Goal: Task Accomplishment & Management: Use online tool/utility

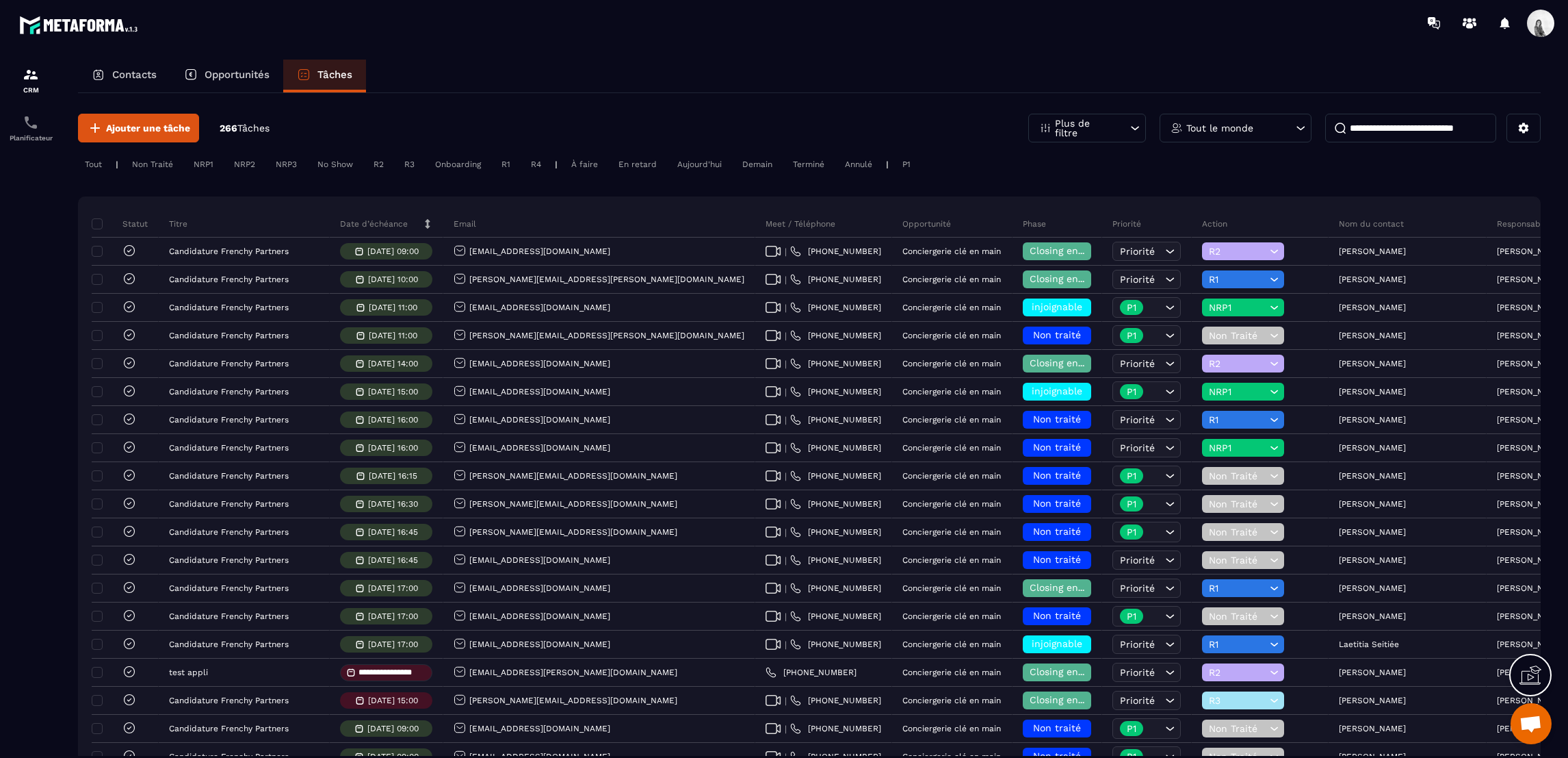
click at [1228, 131] on p "Tout le monde" at bounding box center [1220, 128] width 67 height 9
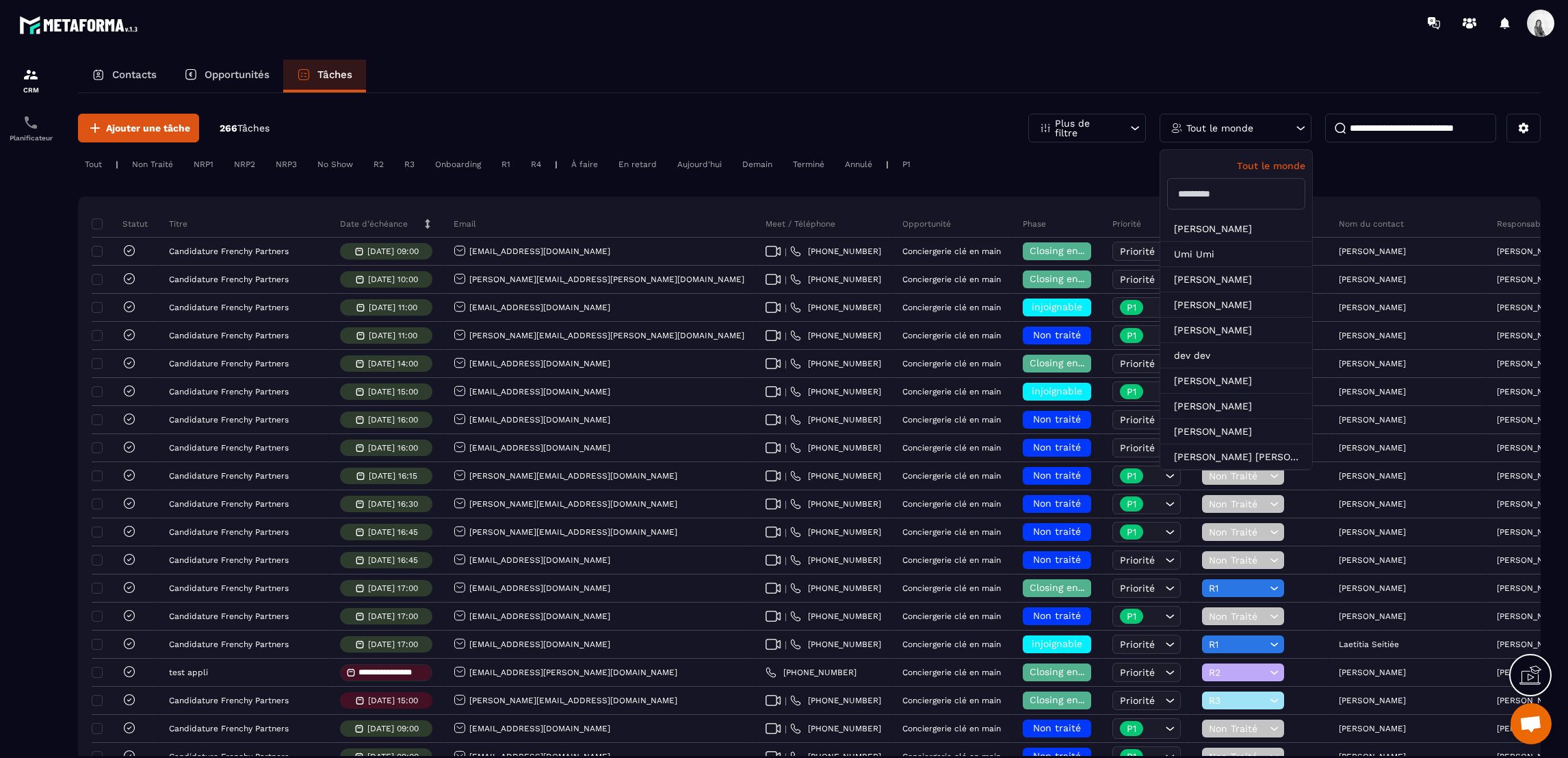
click at [1239, 206] on input "text" at bounding box center [1236, 193] width 138 height 32
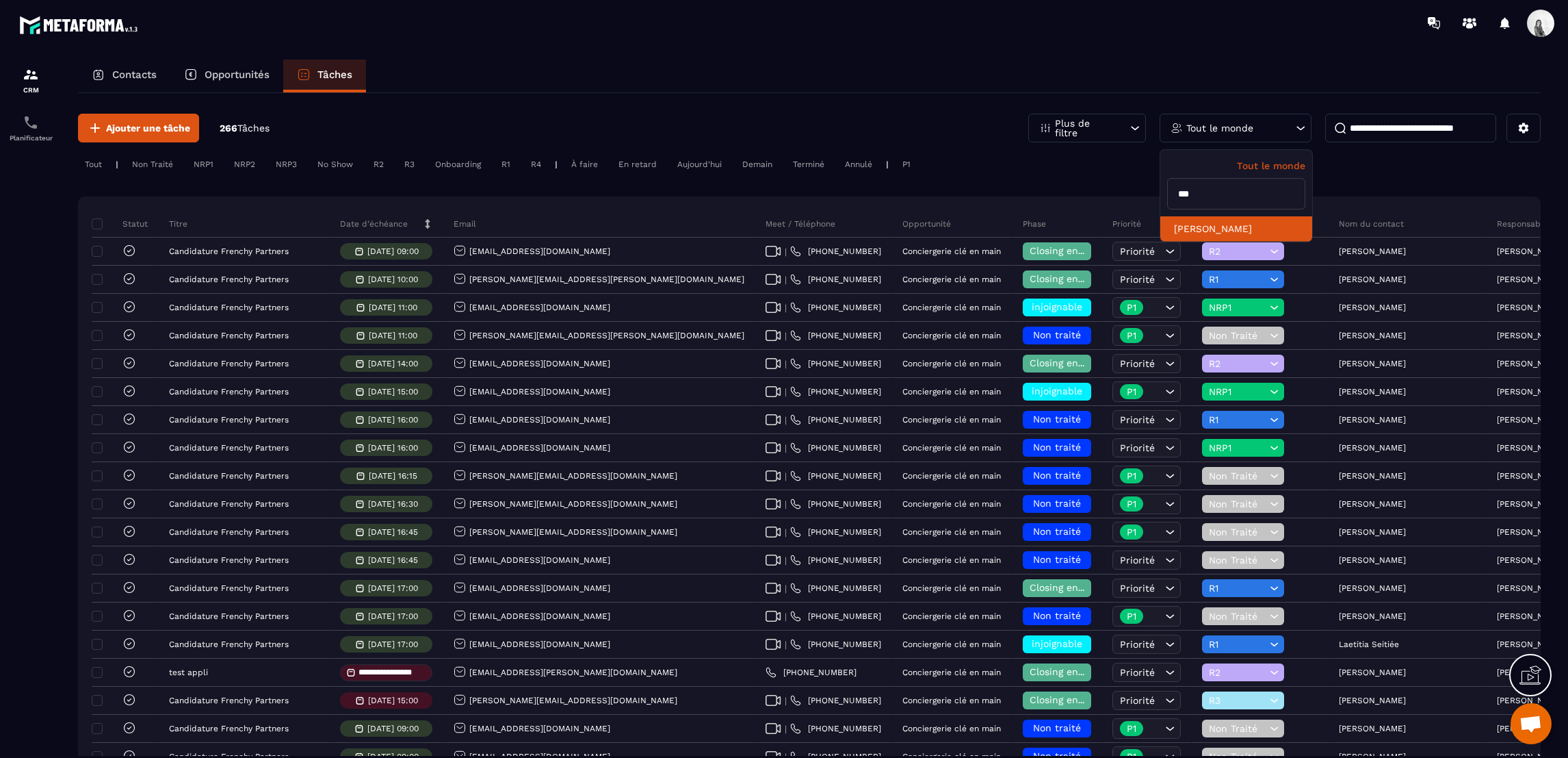
type input "***"
click at [1241, 233] on li "[PERSON_NAME]" at bounding box center [1236, 228] width 152 height 25
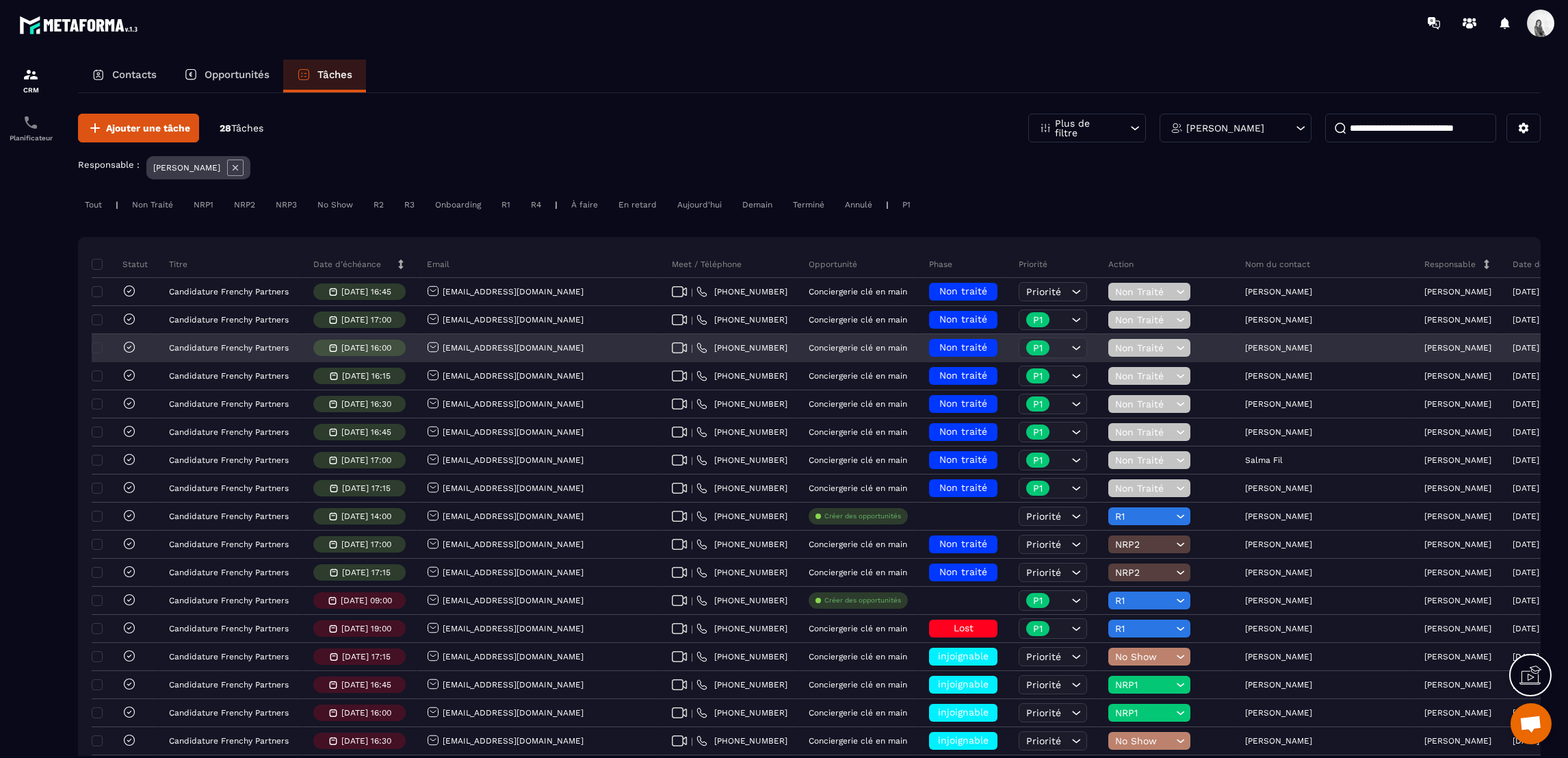
scroll to position [404, 0]
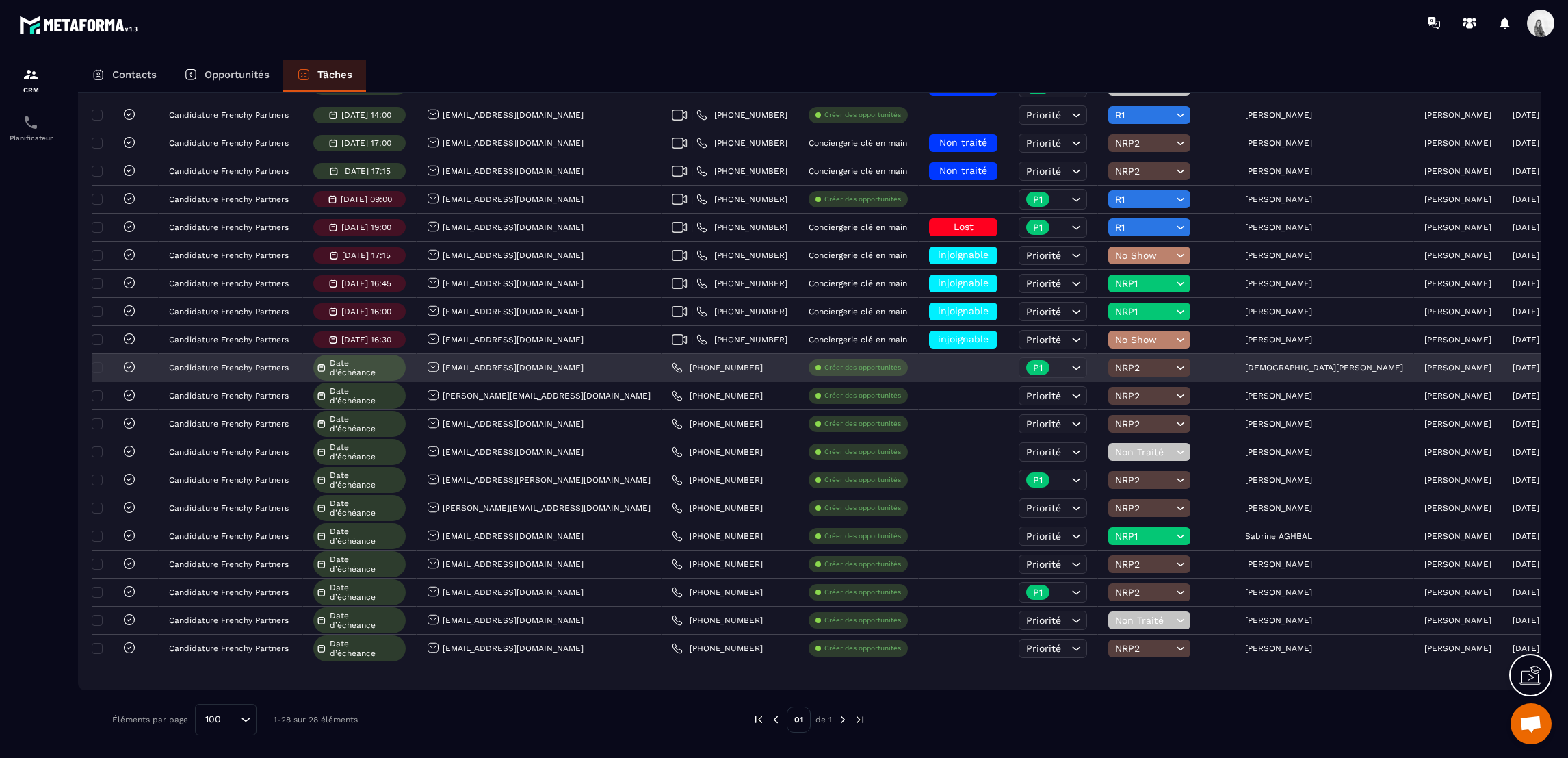
click at [130, 361] on icon at bounding box center [129, 366] width 14 height 14
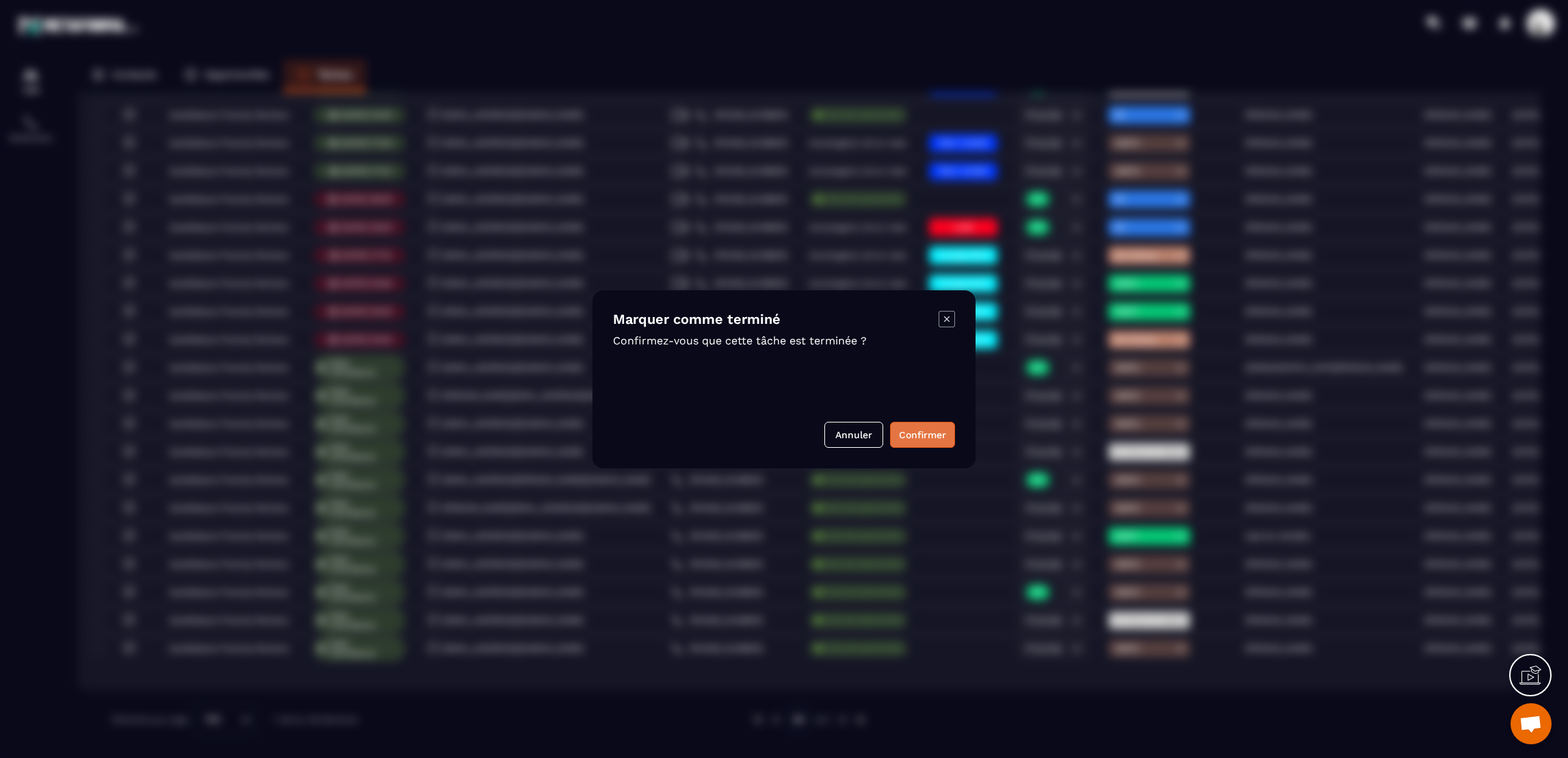
click at [927, 433] on button "Confirmer" at bounding box center [923, 435] width 65 height 26
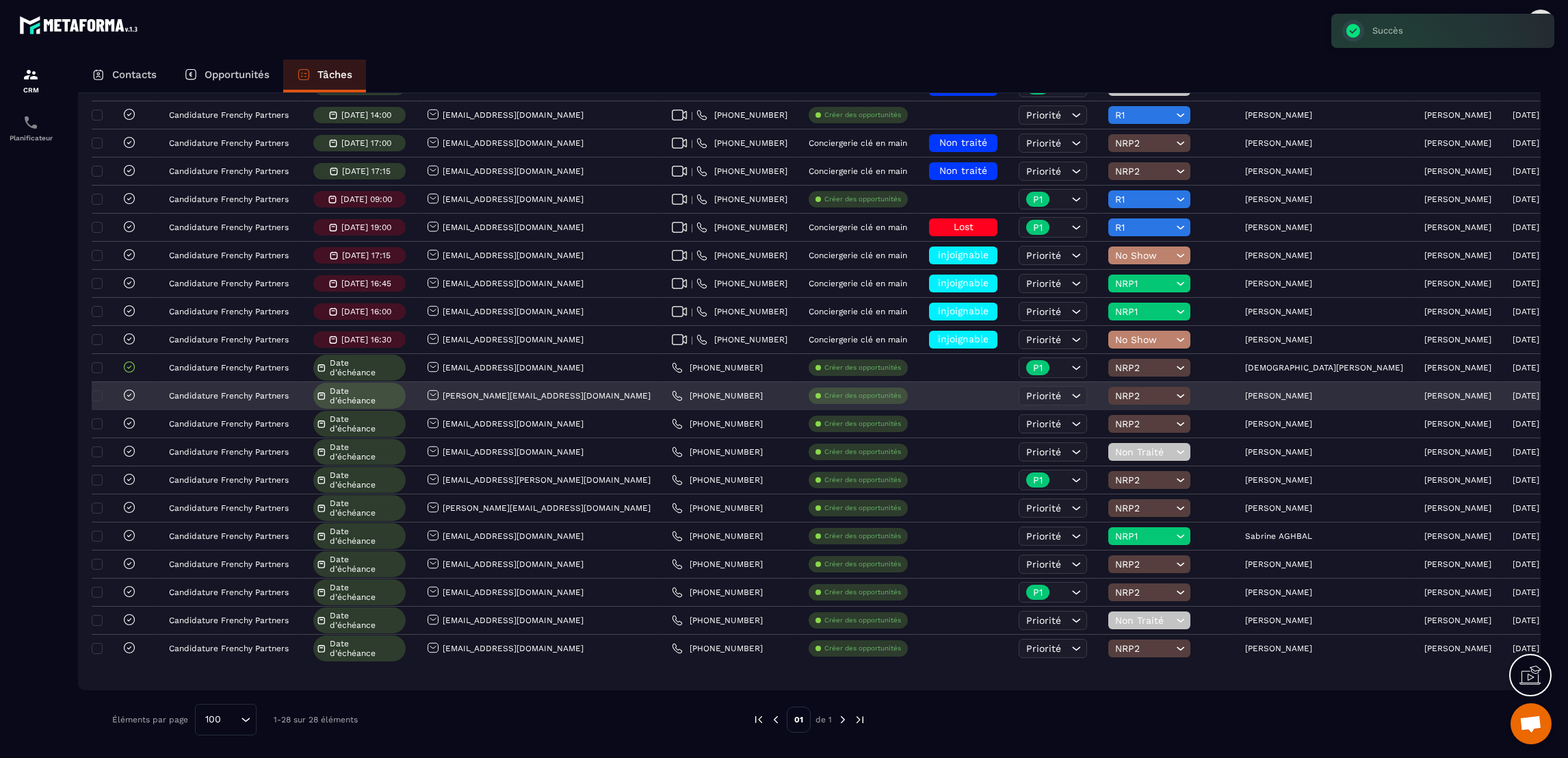
click at [124, 393] on icon at bounding box center [129, 394] width 14 height 14
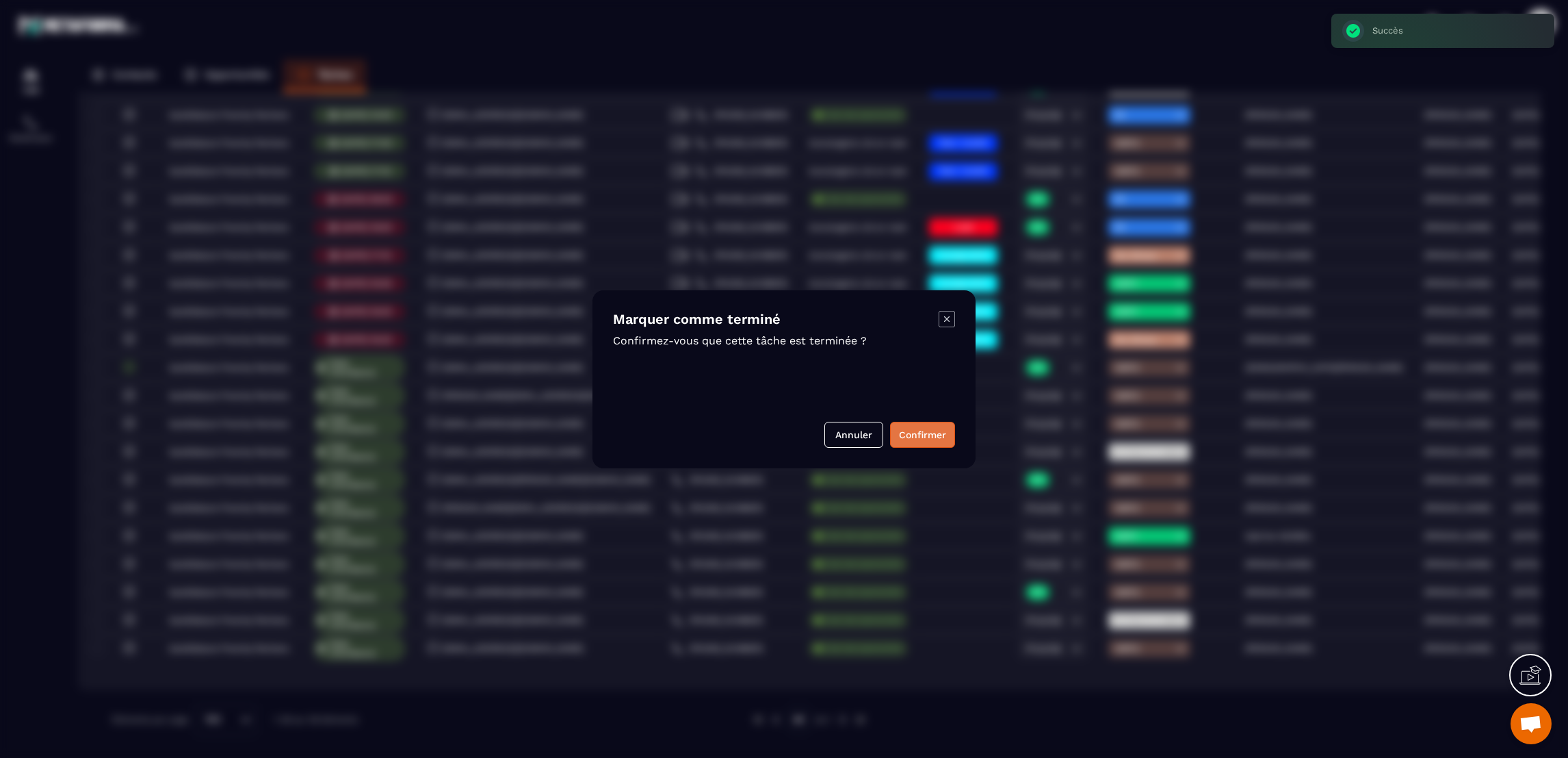
click at [929, 435] on button "Confirmer" at bounding box center [923, 435] width 65 height 26
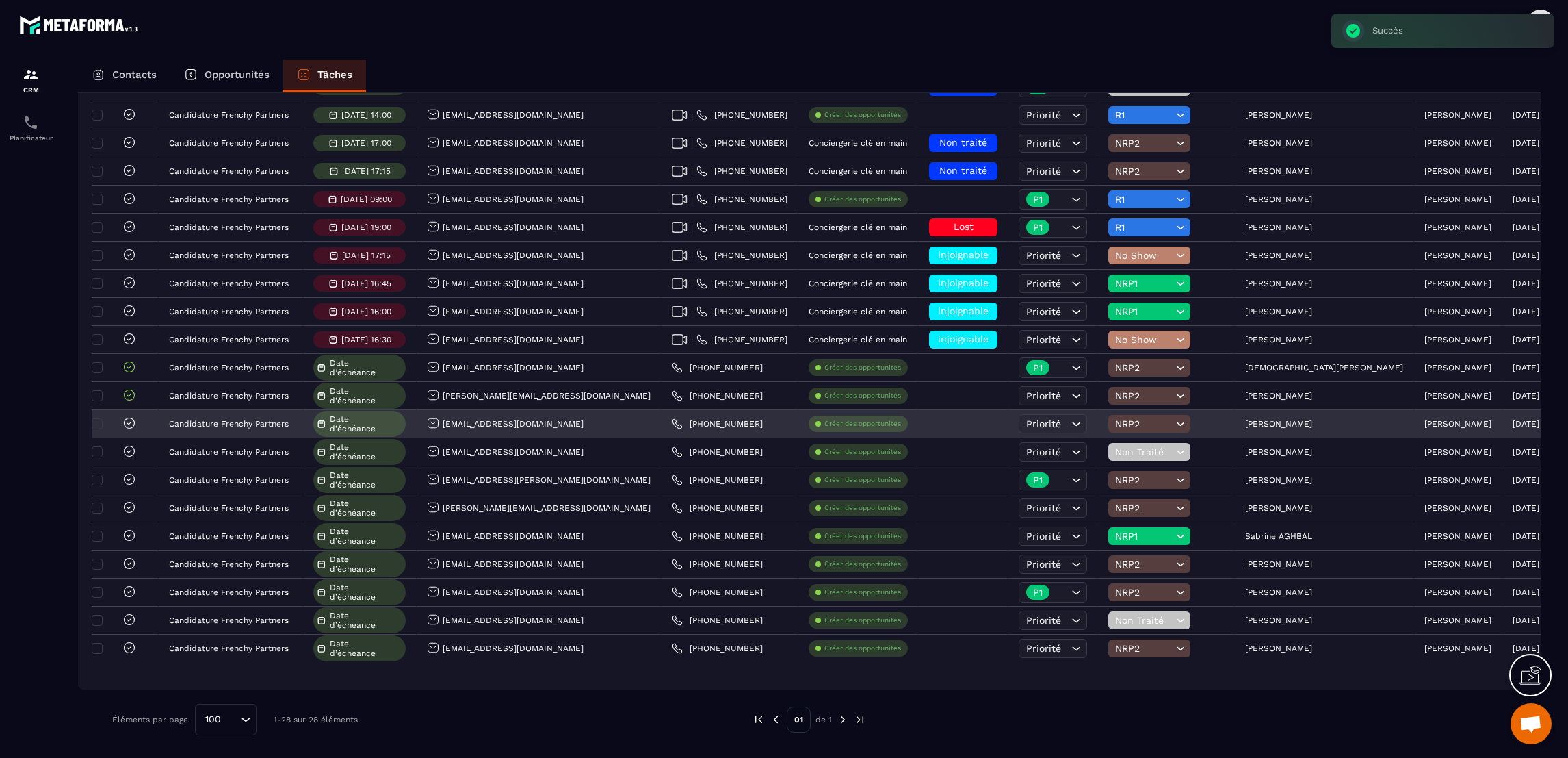
click at [122, 420] on icon at bounding box center [129, 422] width 14 height 14
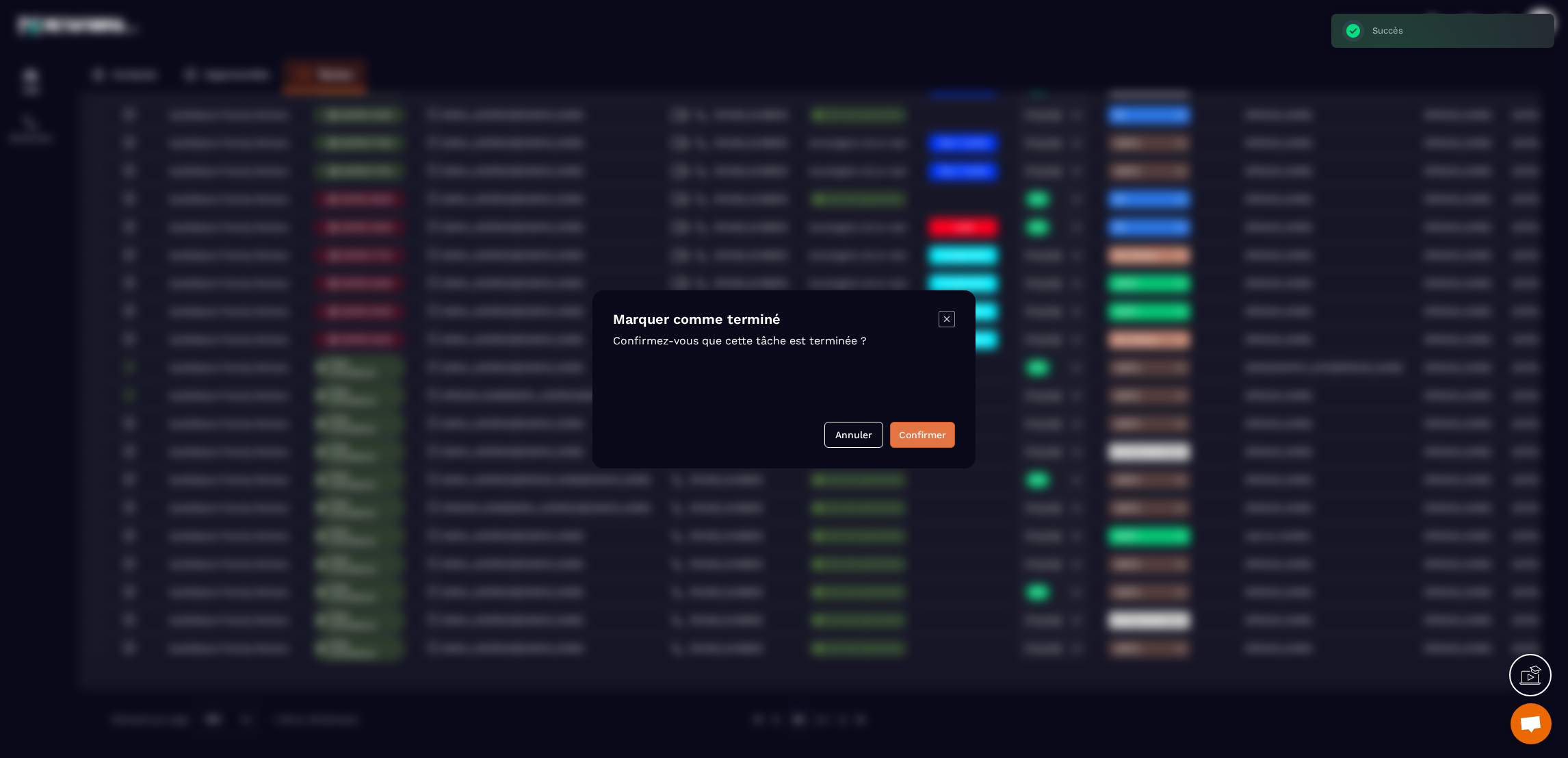
click at [939, 441] on button "Confirmer" at bounding box center [923, 435] width 65 height 26
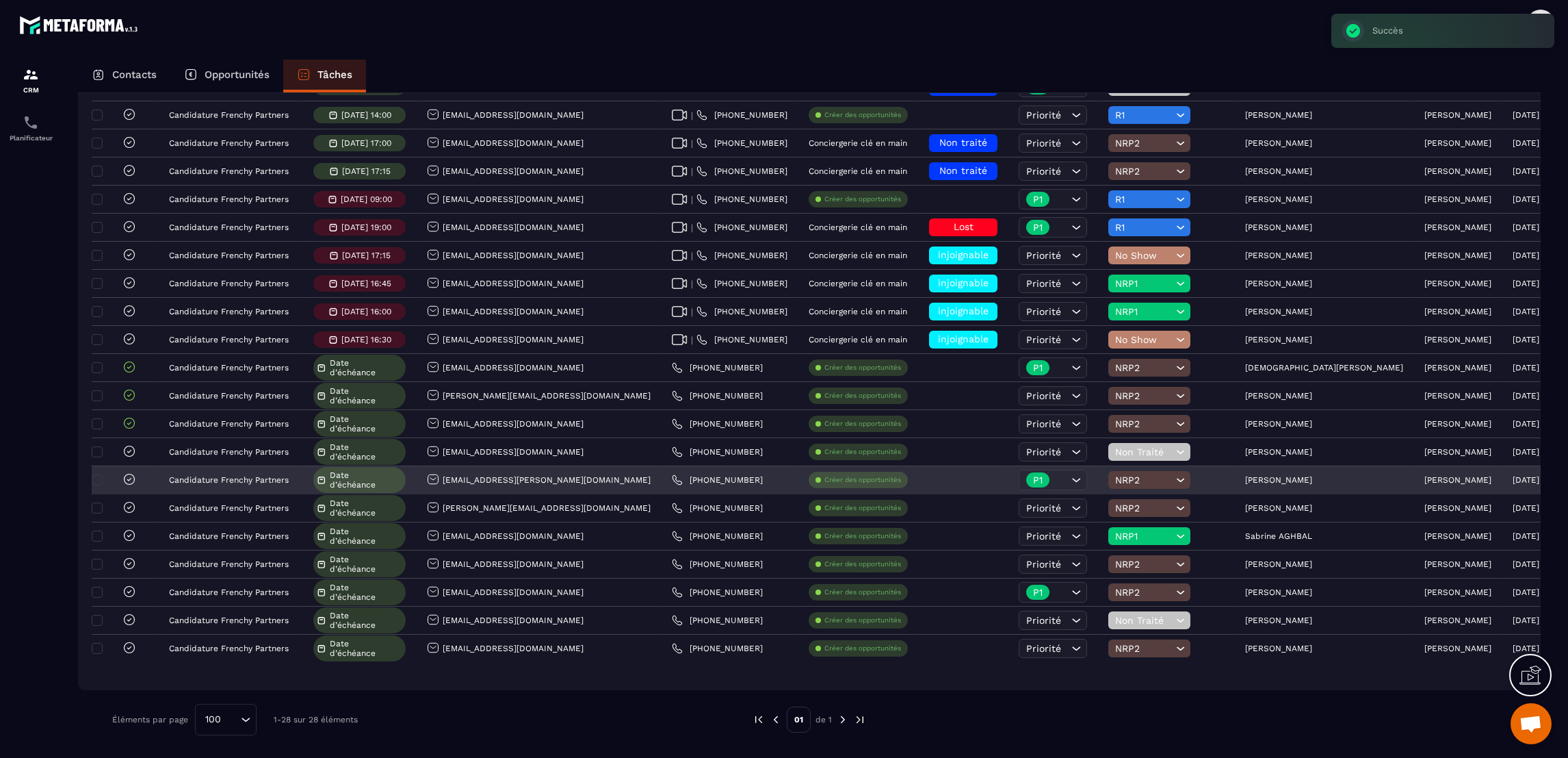
click at [126, 477] on icon at bounding box center [129, 479] width 14 height 14
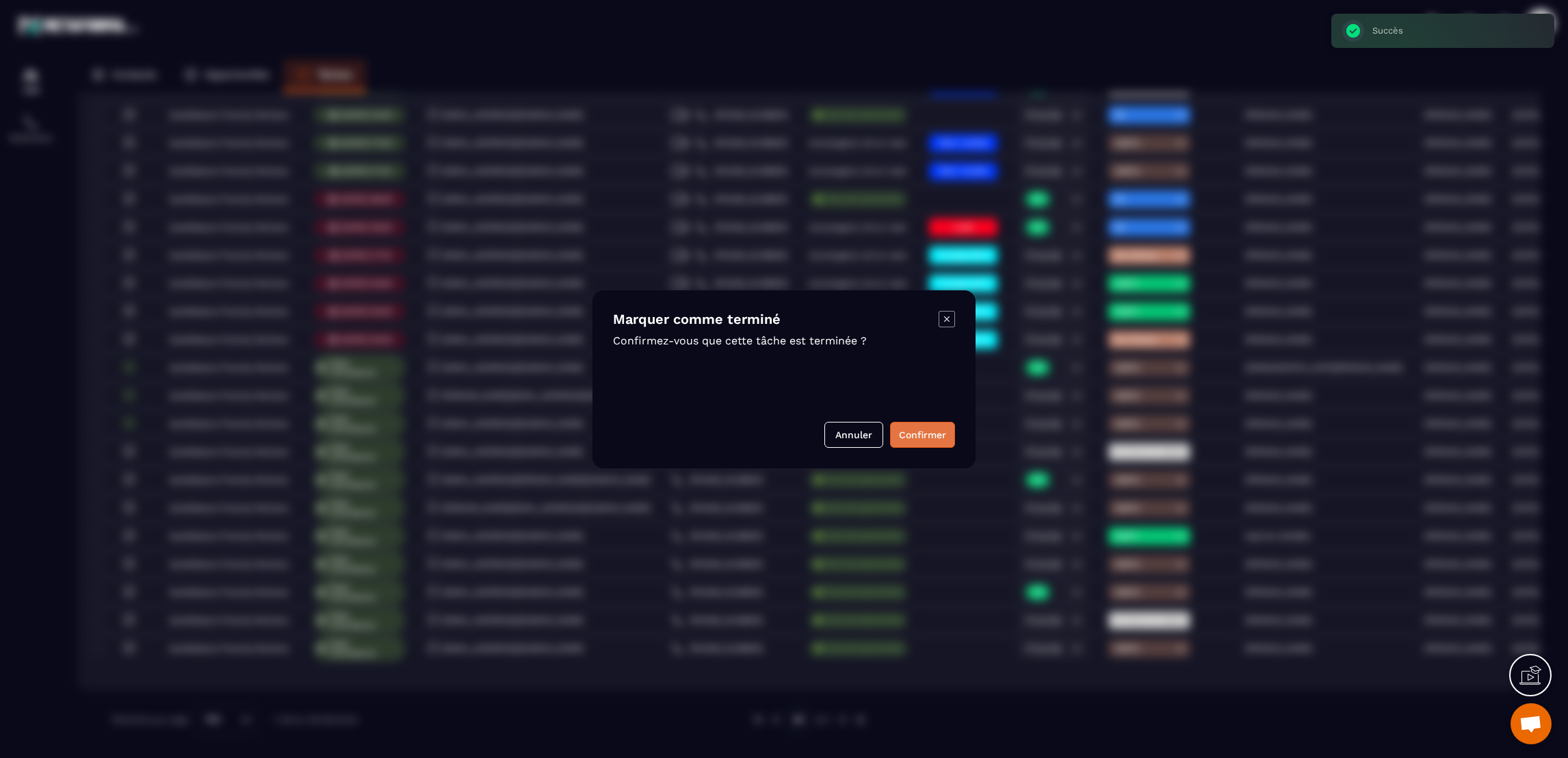
click at [905, 431] on button "Confirmer" at bounding box center [923, 435] width 65 height 26
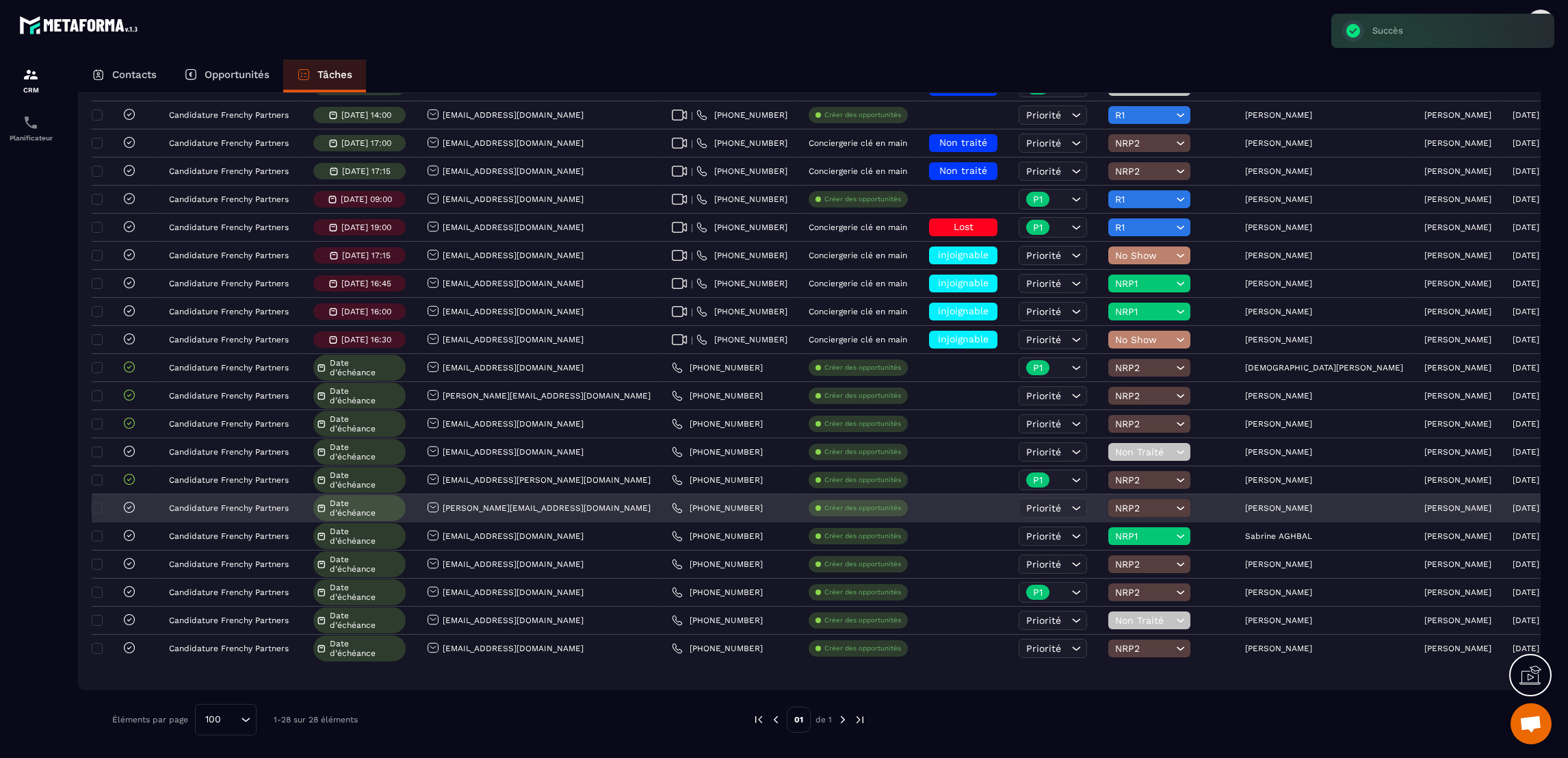
click at [126, 502] on icon at bounding box center [129, 507] width 14 height 14
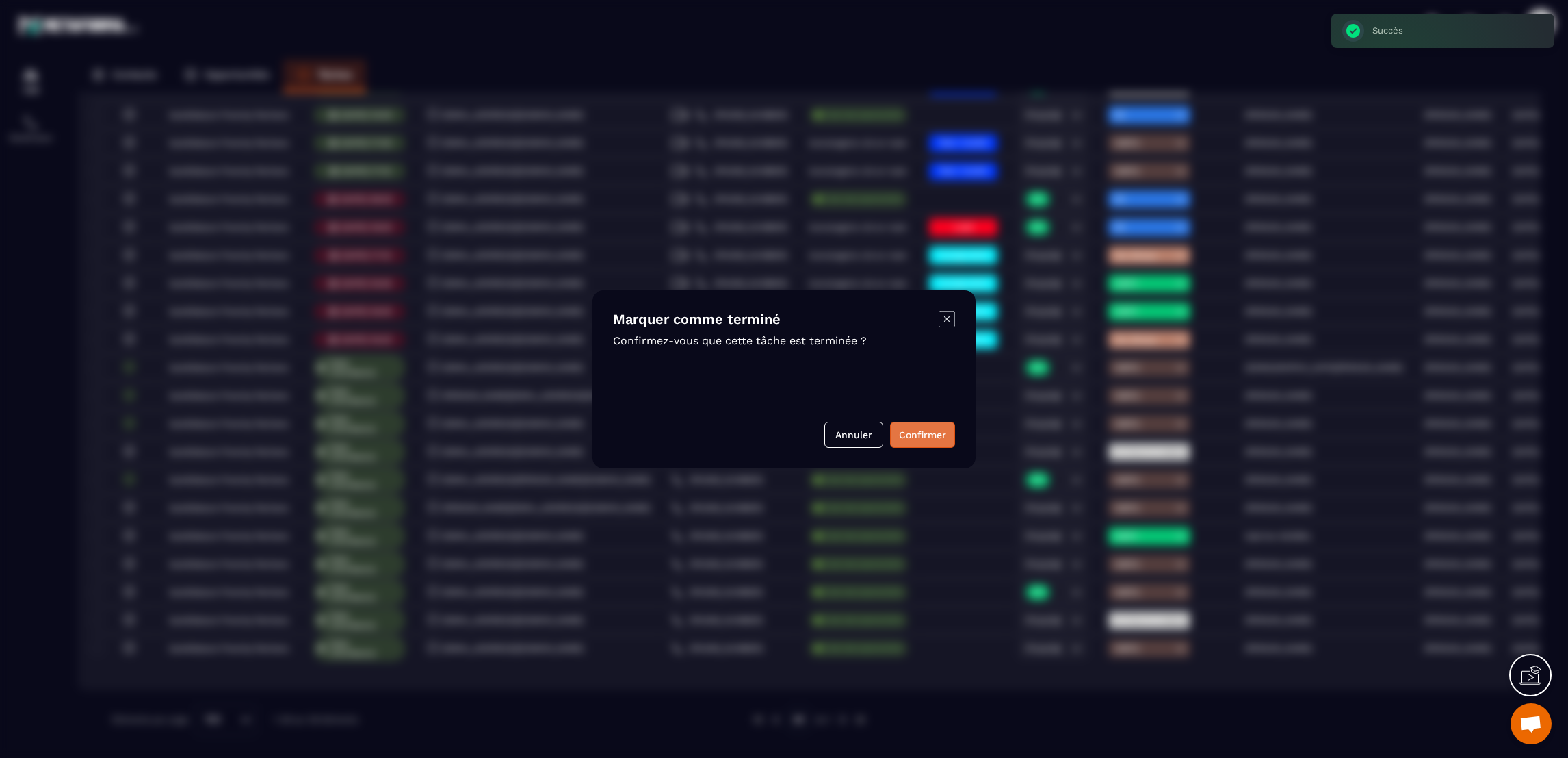
click at [891, 428] on button "Confirmer" at bounding box center [923, 435] width 65 height 26
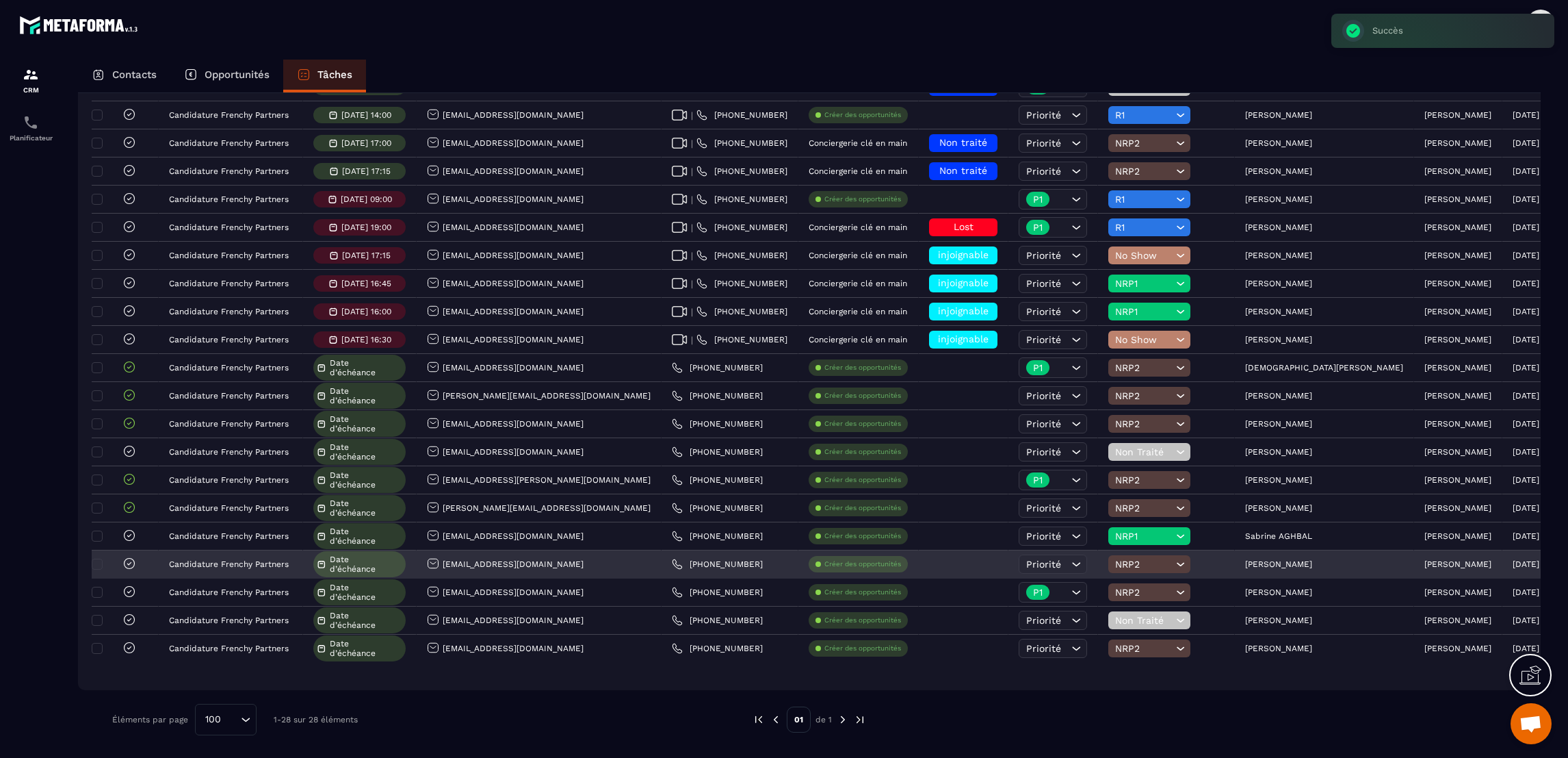
click at [128, 560] on icon at bounding box center [129, 563] width 14 height 14
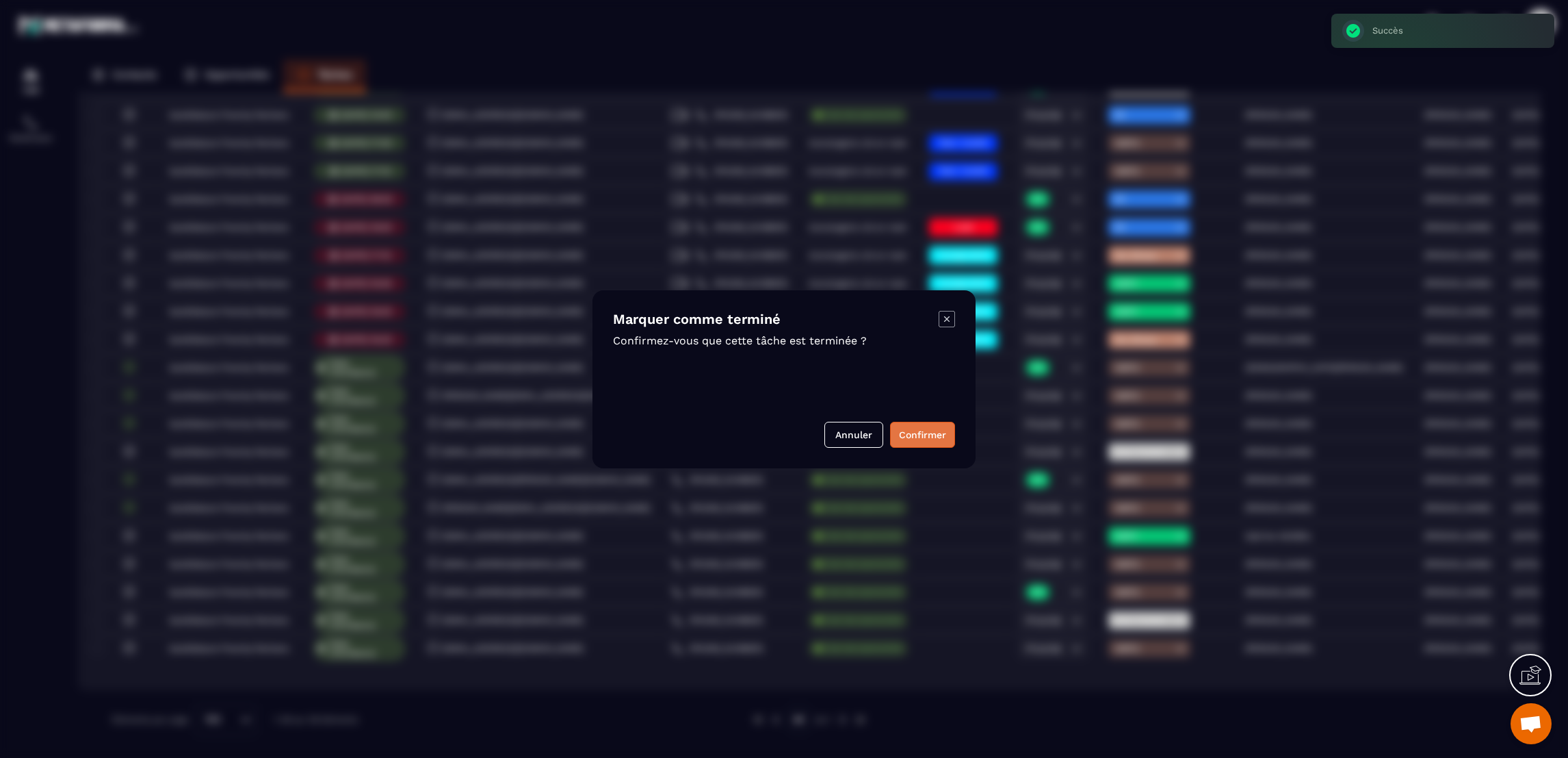
click at [939, 435] on button "Confirmer" at bounding box center [923, 435] width 65 height 26
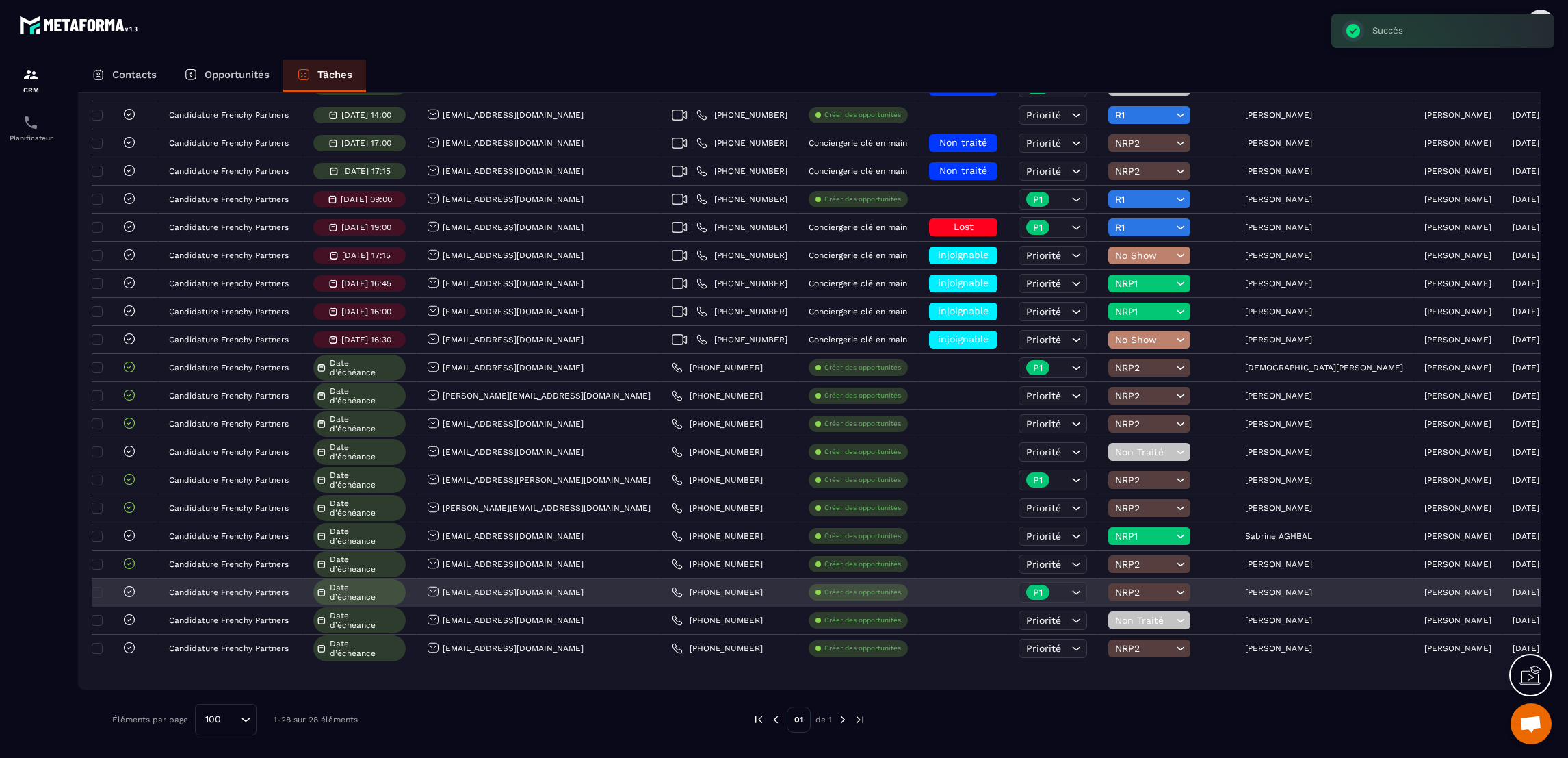
click at [126, 592] on icon at bounding box center [129, 591] width 14 height 14
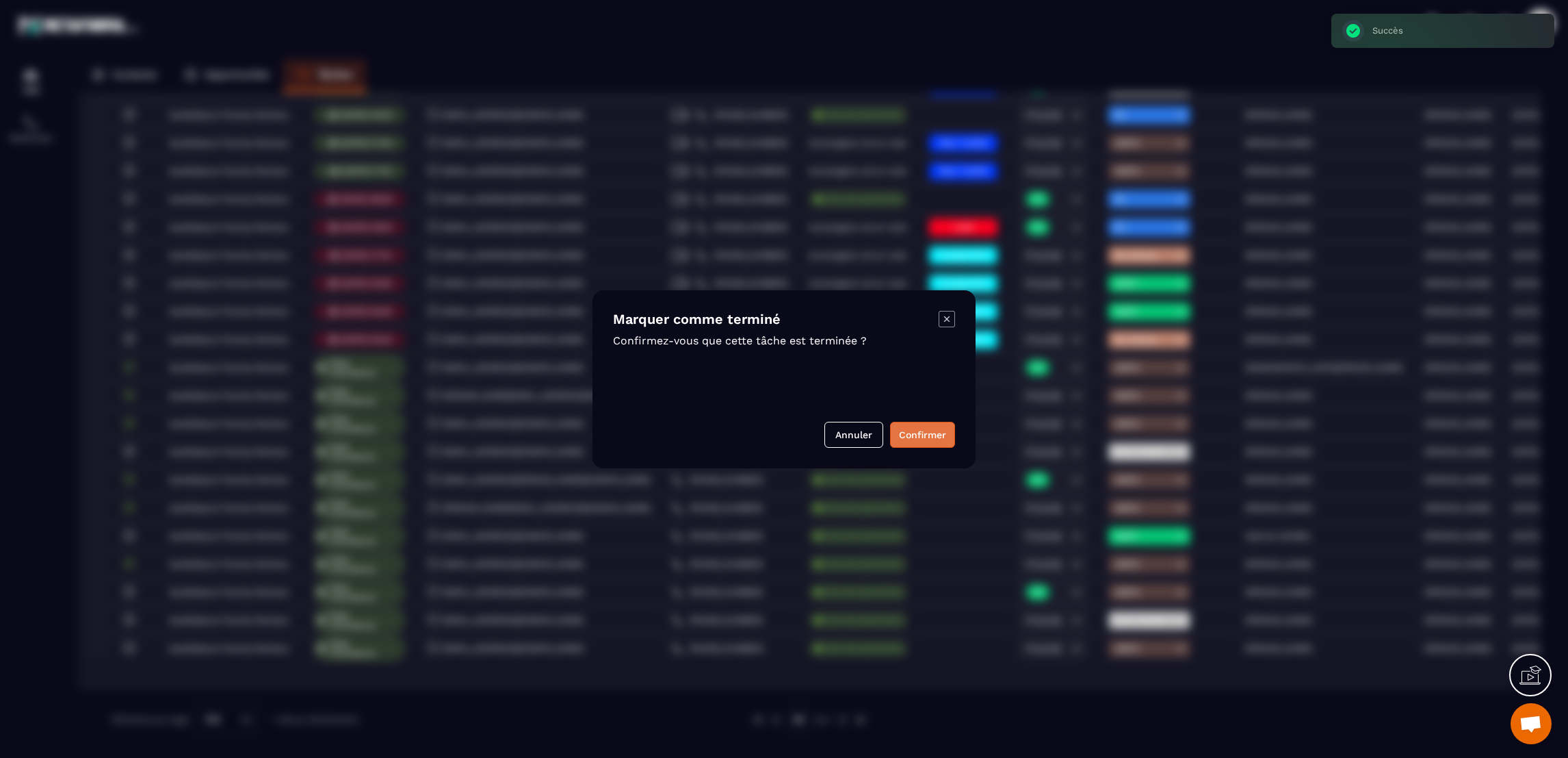
click at [922, 439] on button "Confirmer" at bounding box center [923, 435] width 65 height 26
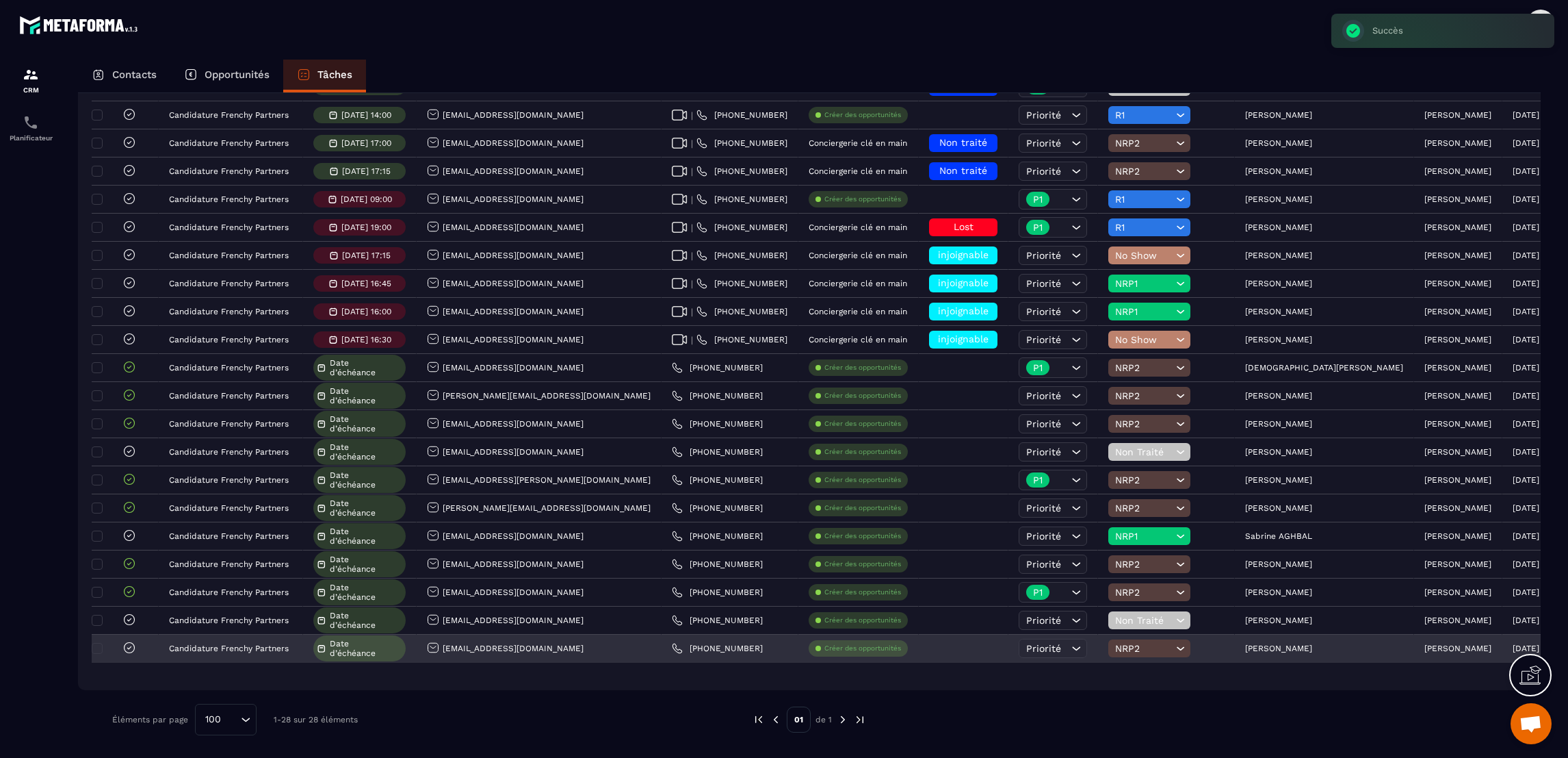
click at [124, 645] on icon at bounding box center [129, 647] width 10 height 10
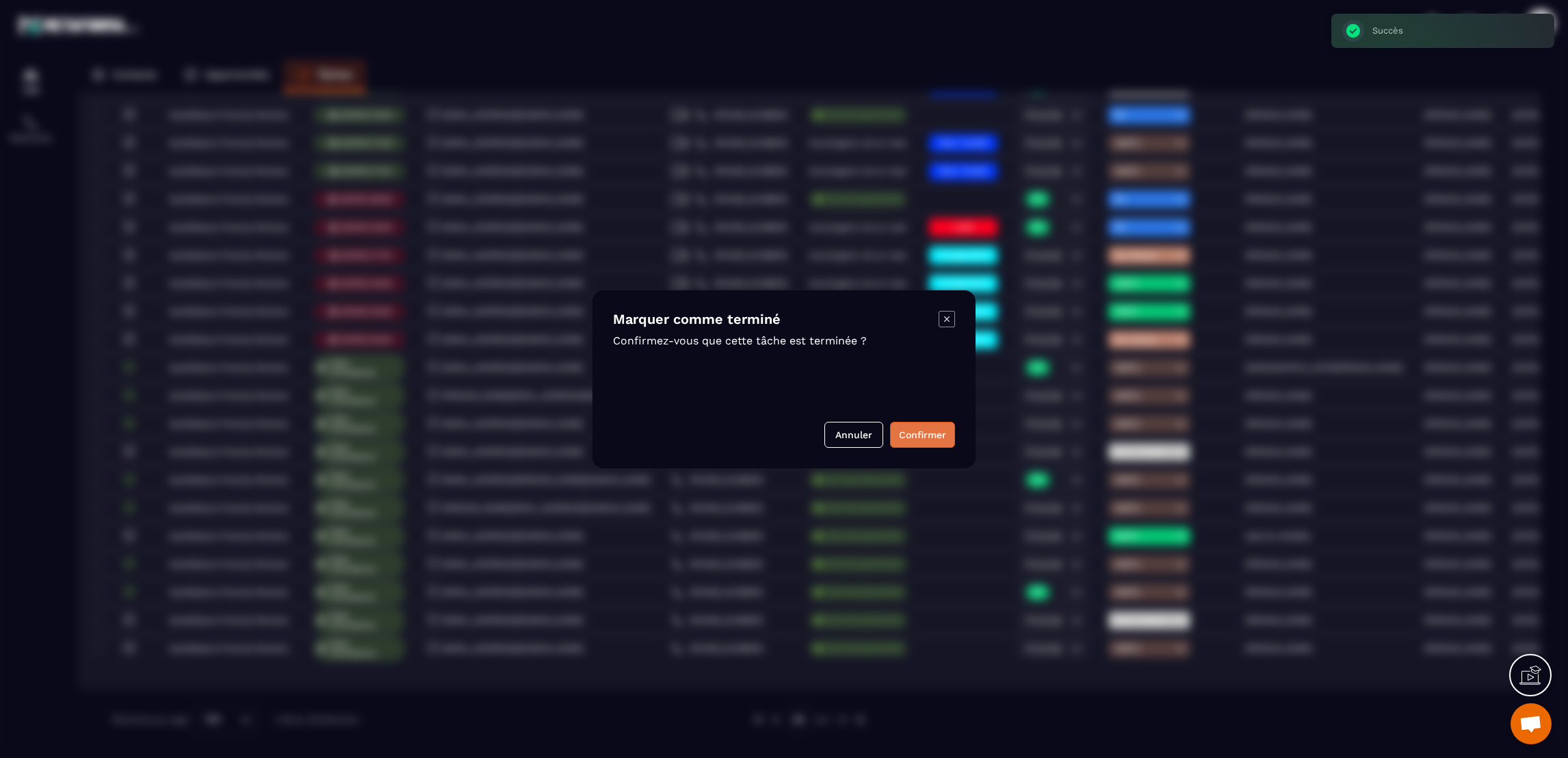
click at [931, 436] on button "Confirmer" at bounding box center [923, 435] width 65 height 26
